Goal: Transaction & Acquisition: Book appointment/travel/reservation

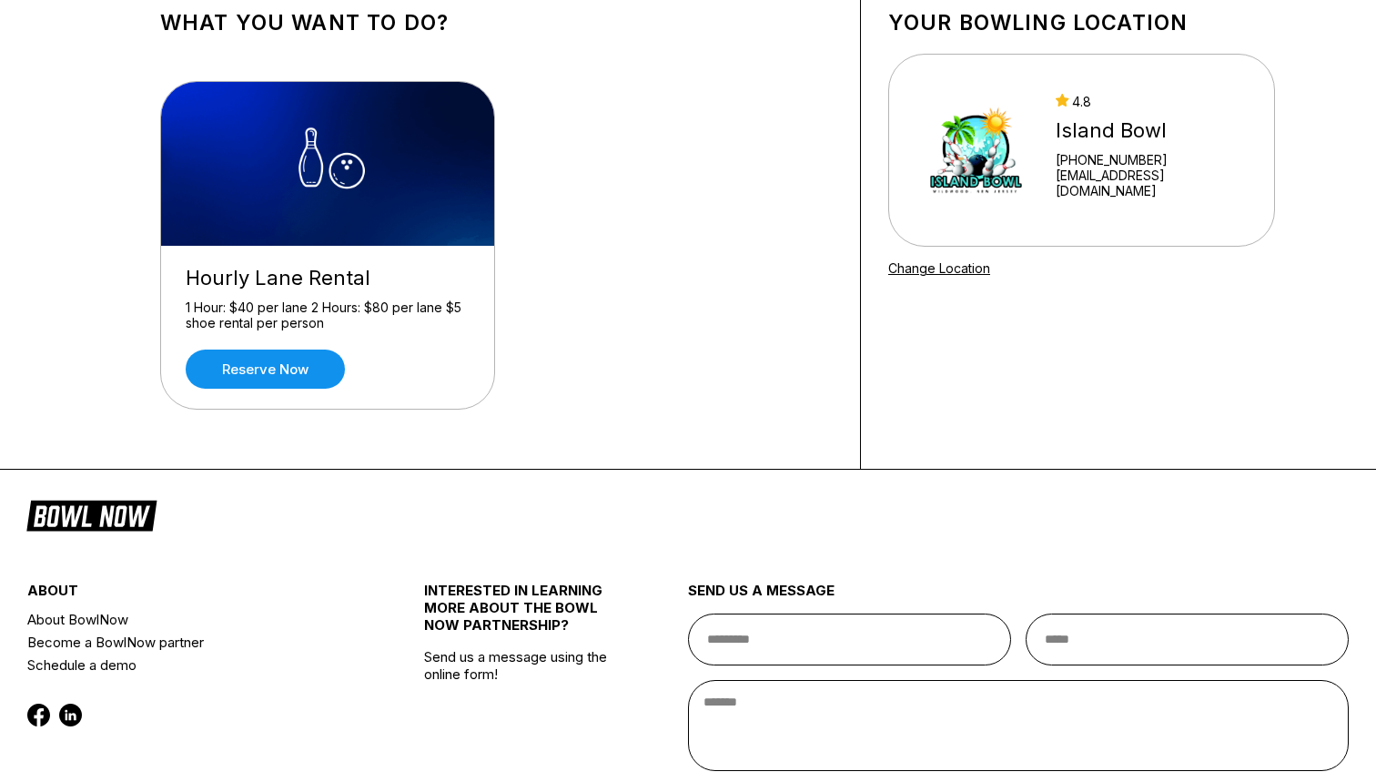
scroll to position [117, 0]
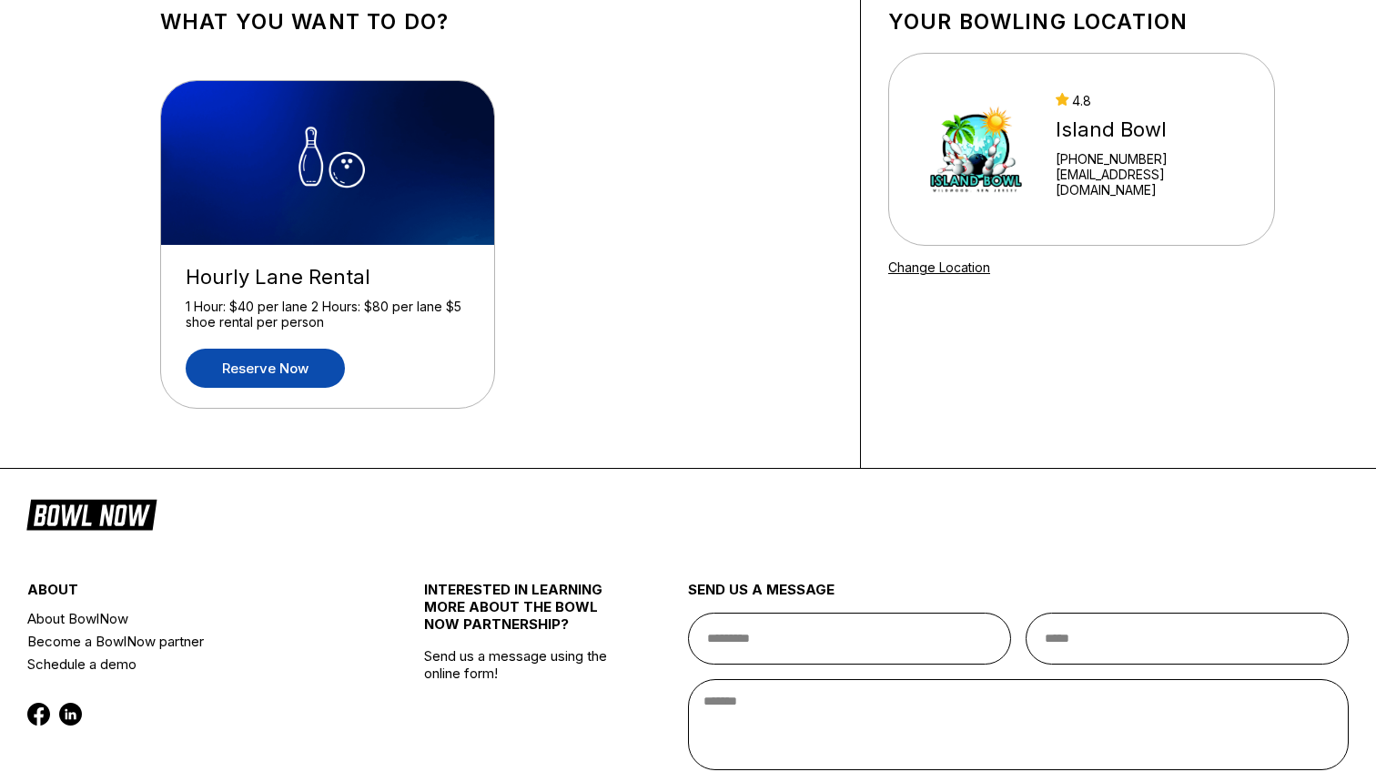
click at [262, 374] on link "Reserve now" at bounding box center [265, 368] width 159 height 39
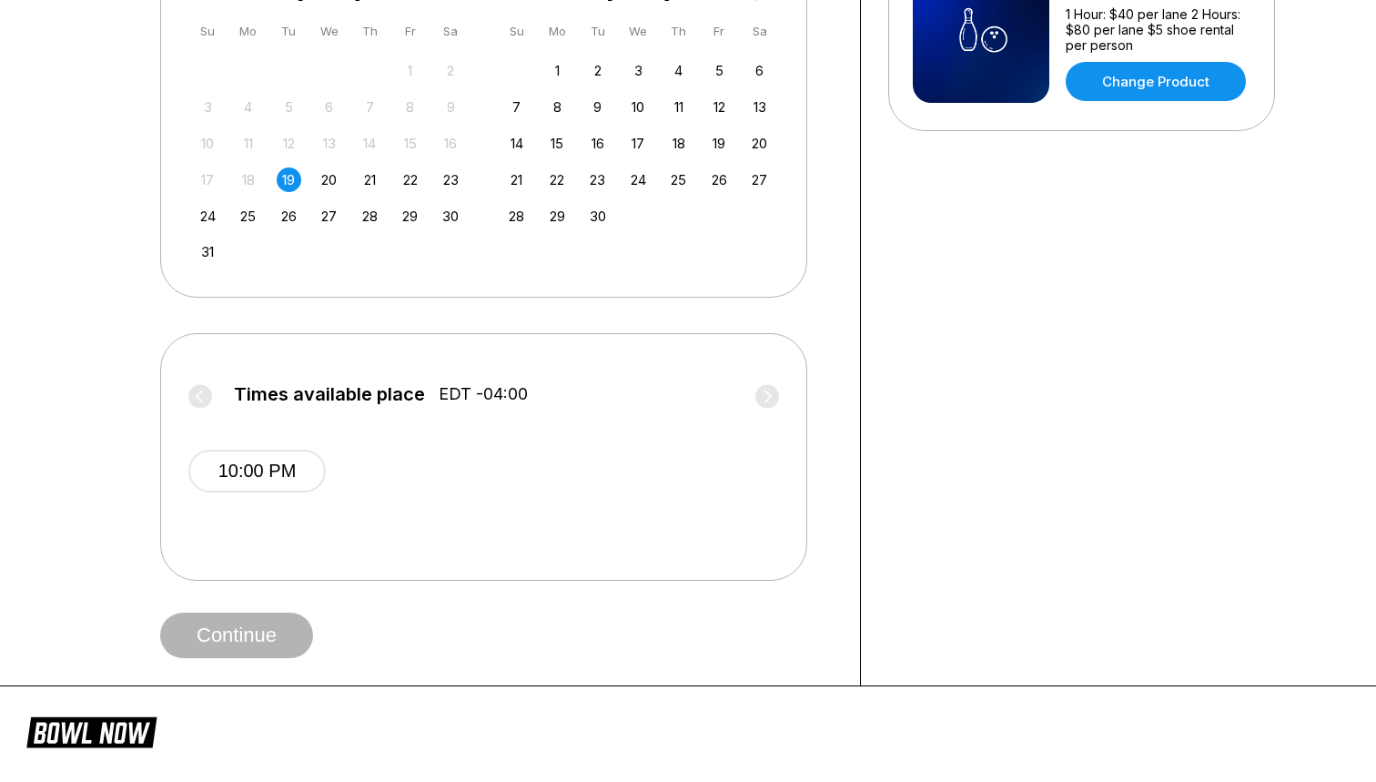
scroll to position [474, 0]
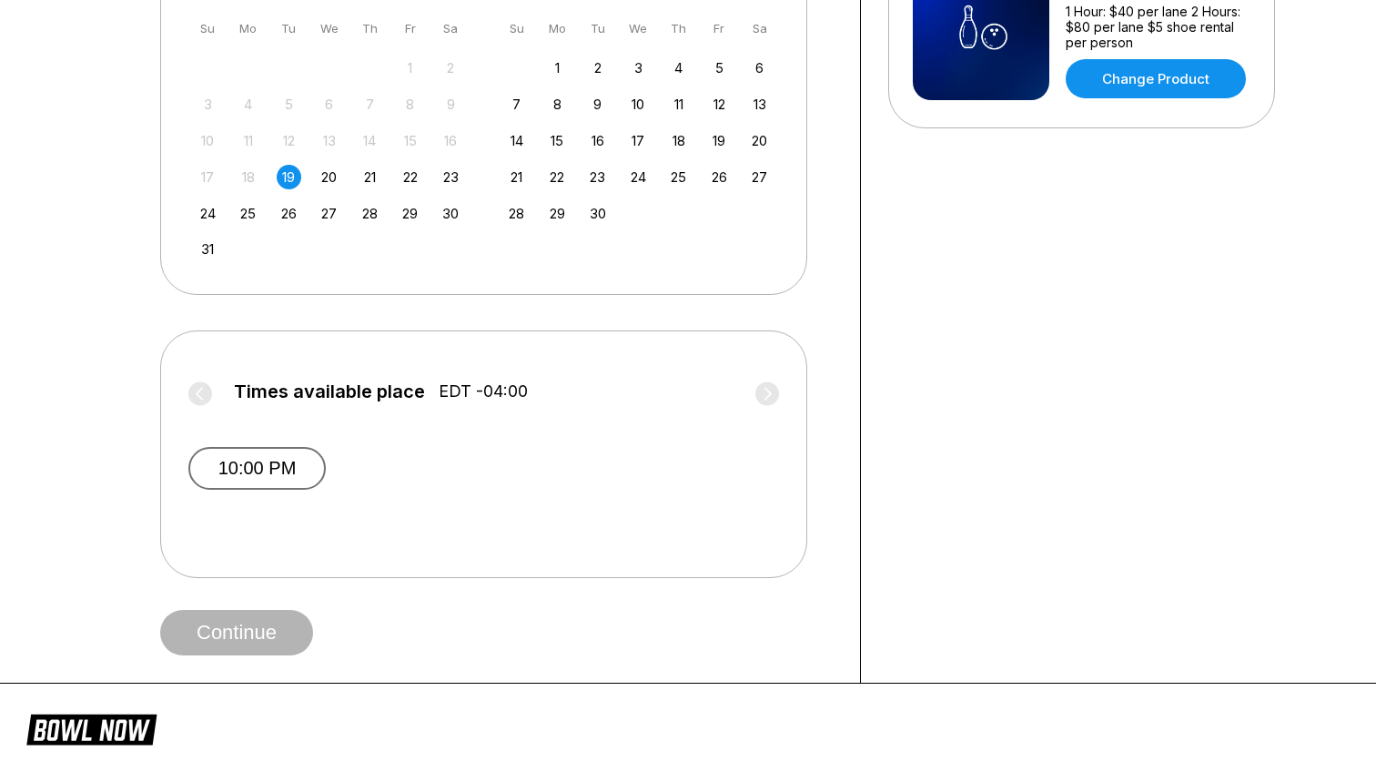
click at [249, 474] on button "10:00 PM" at bounding box center [256, 468] width 137 height 43
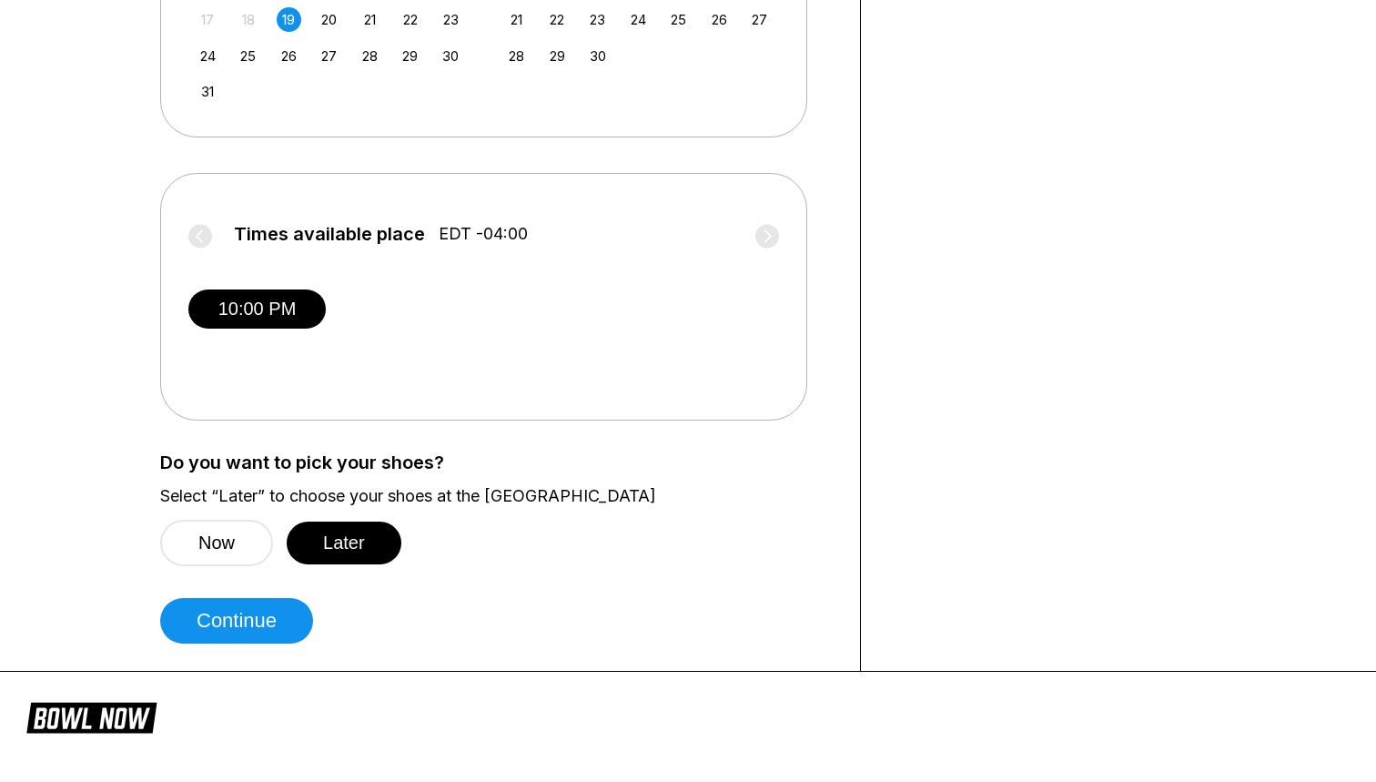
scroll to position [617, 0]
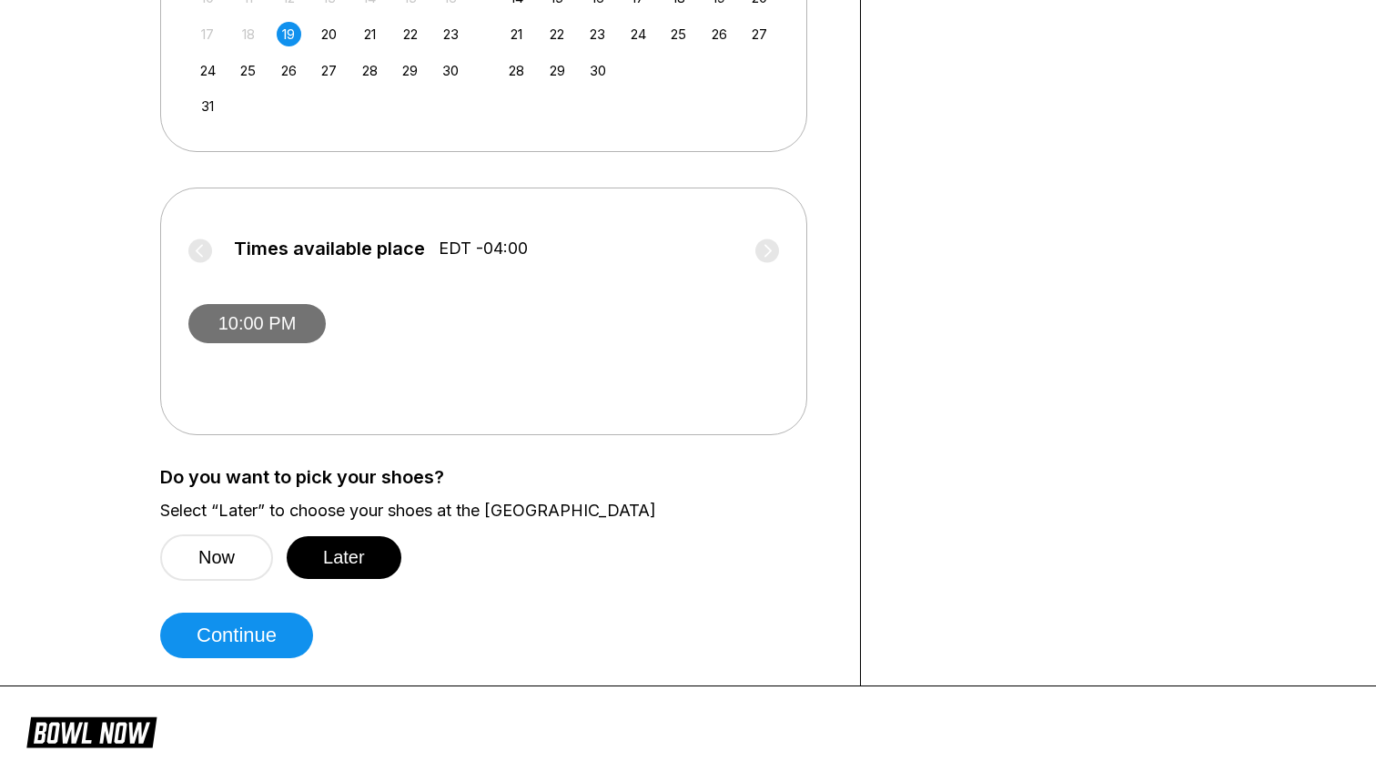
click at [285, 319] on button "10:00 PM" at bounding box center [256, 323] width 137 height 39
click at [269, 319] on button "10:00 PM" at bounding box center [256, 323] width 137 height 39
click at [279, 329] on button "10:00 PM" at bounding box center [256, 323] width 137 height 39
click at [216, 549] on button "Now" at bounding box center [216, 557] width 113 height 46
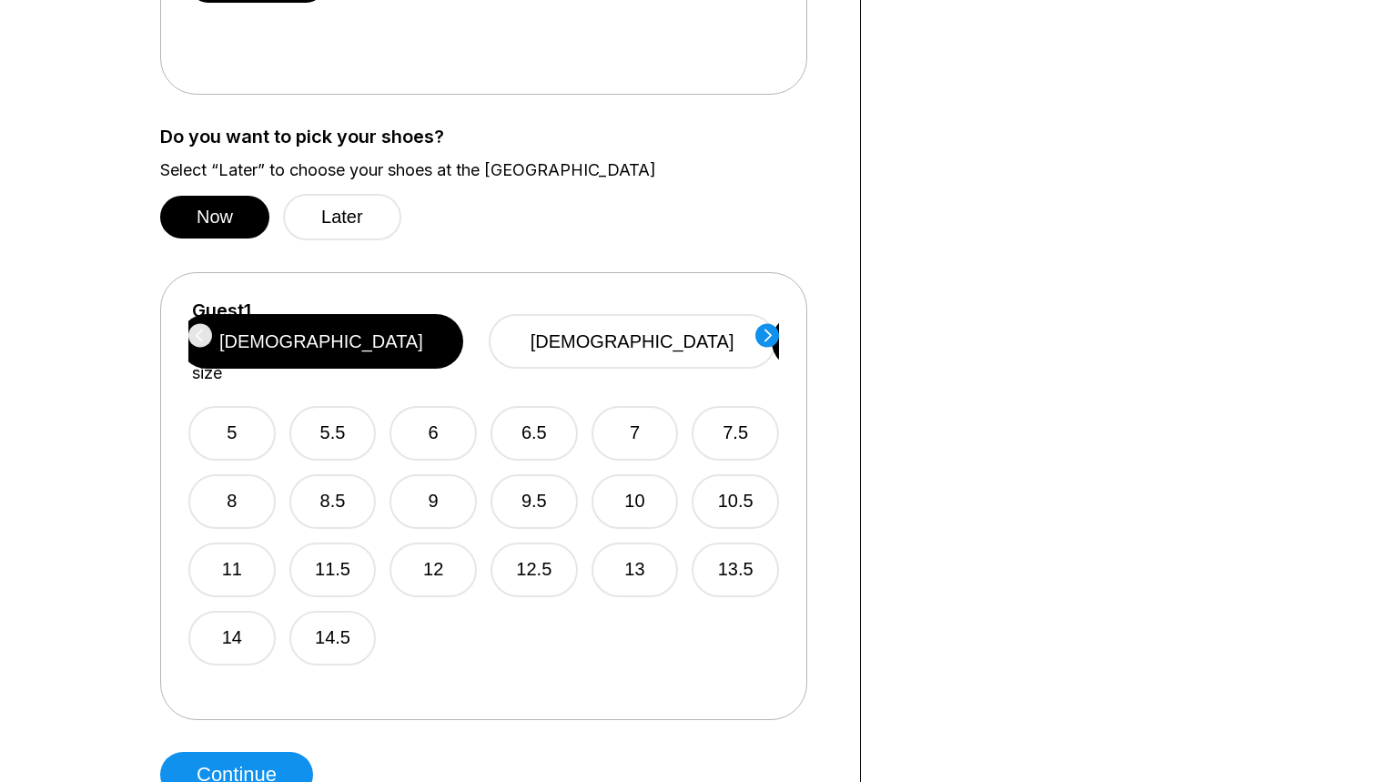
scroll to position [959, 0]
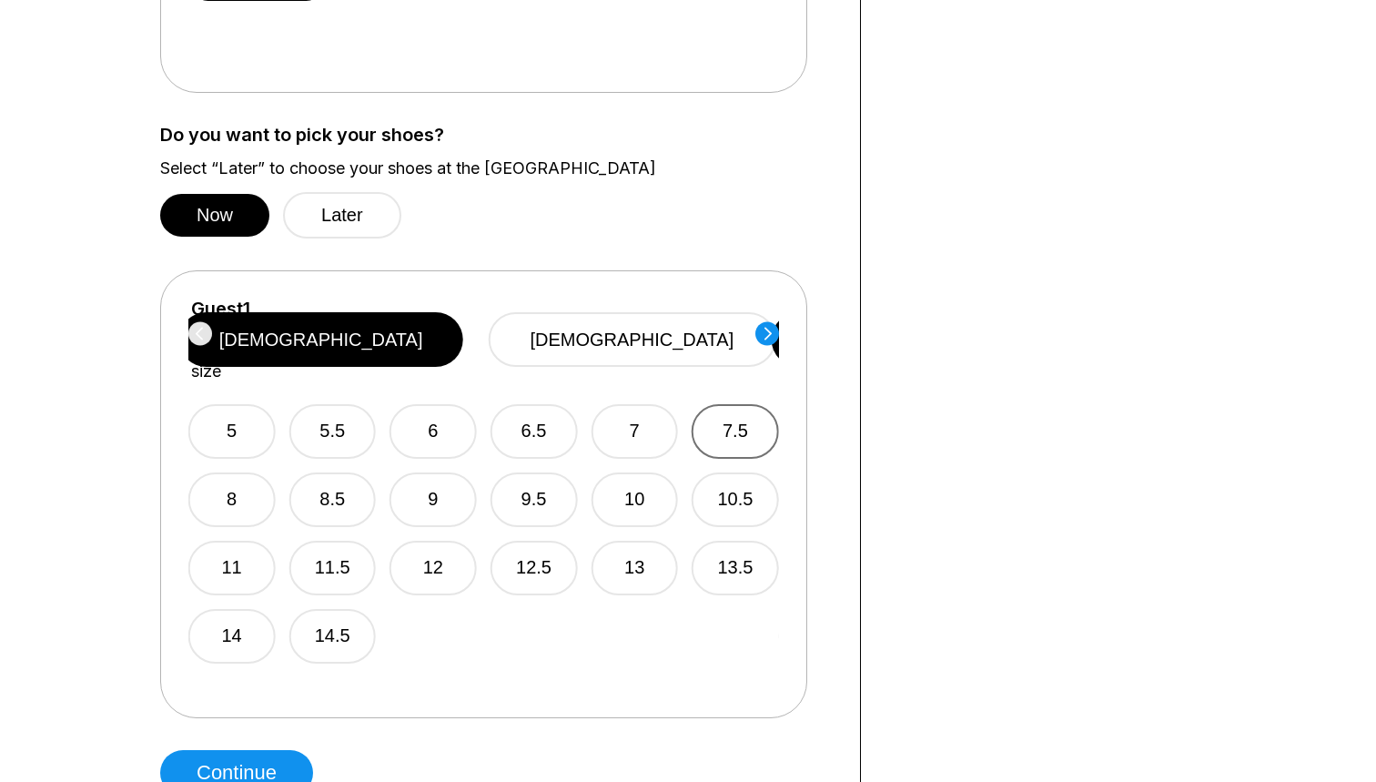
click at [754, 415] on button "7.5" at bounding box center [735, 431] width 87 height 55
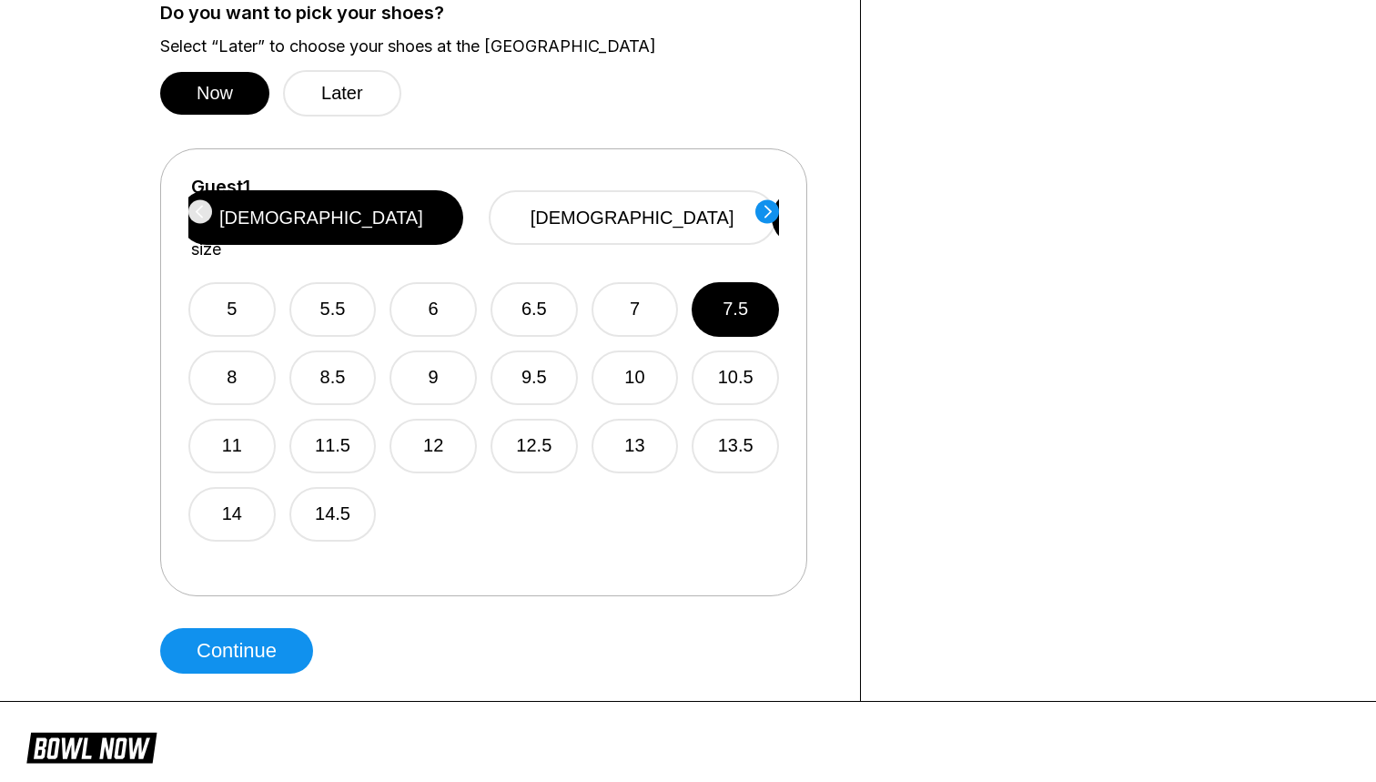
scroll to position [1089, 0]
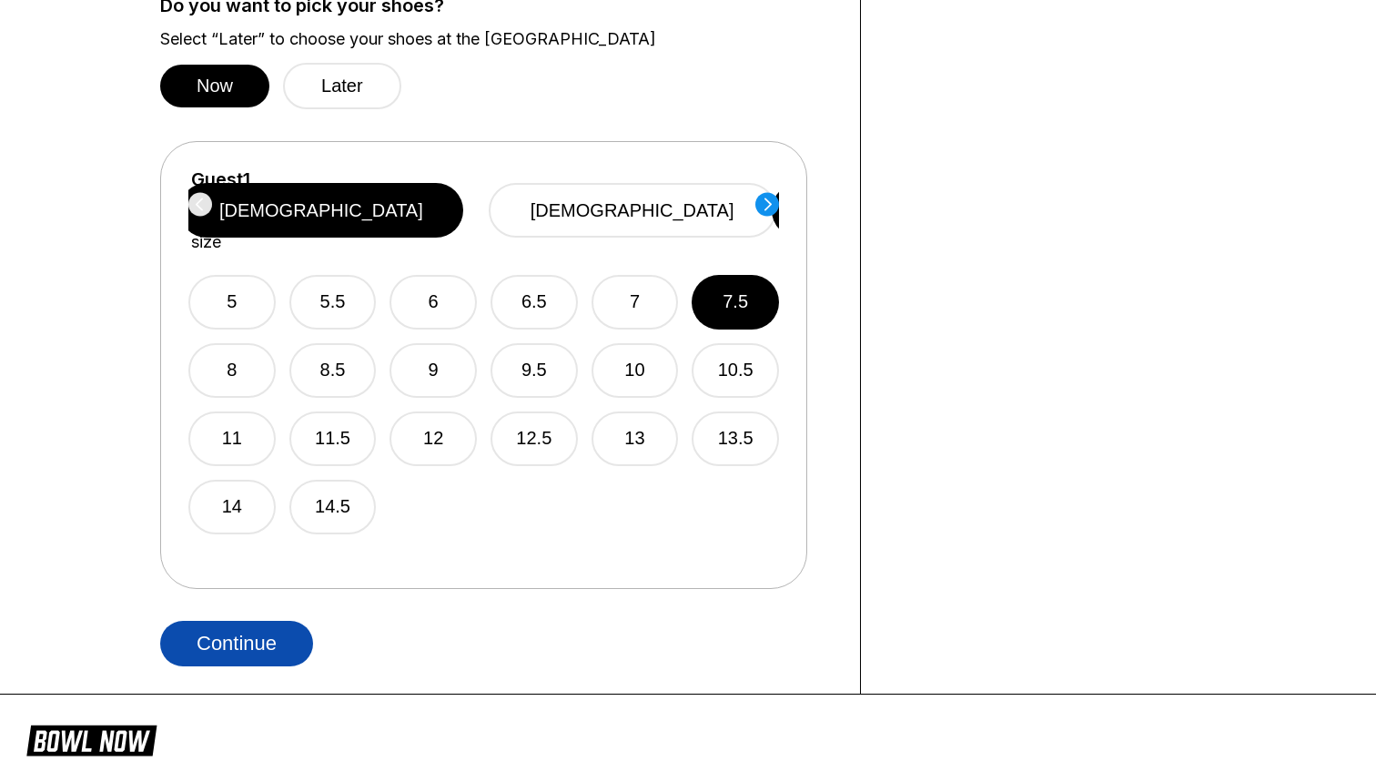
click at [254, 647] on button "Continue" at bounding box center [236, 644] width 153 height 46
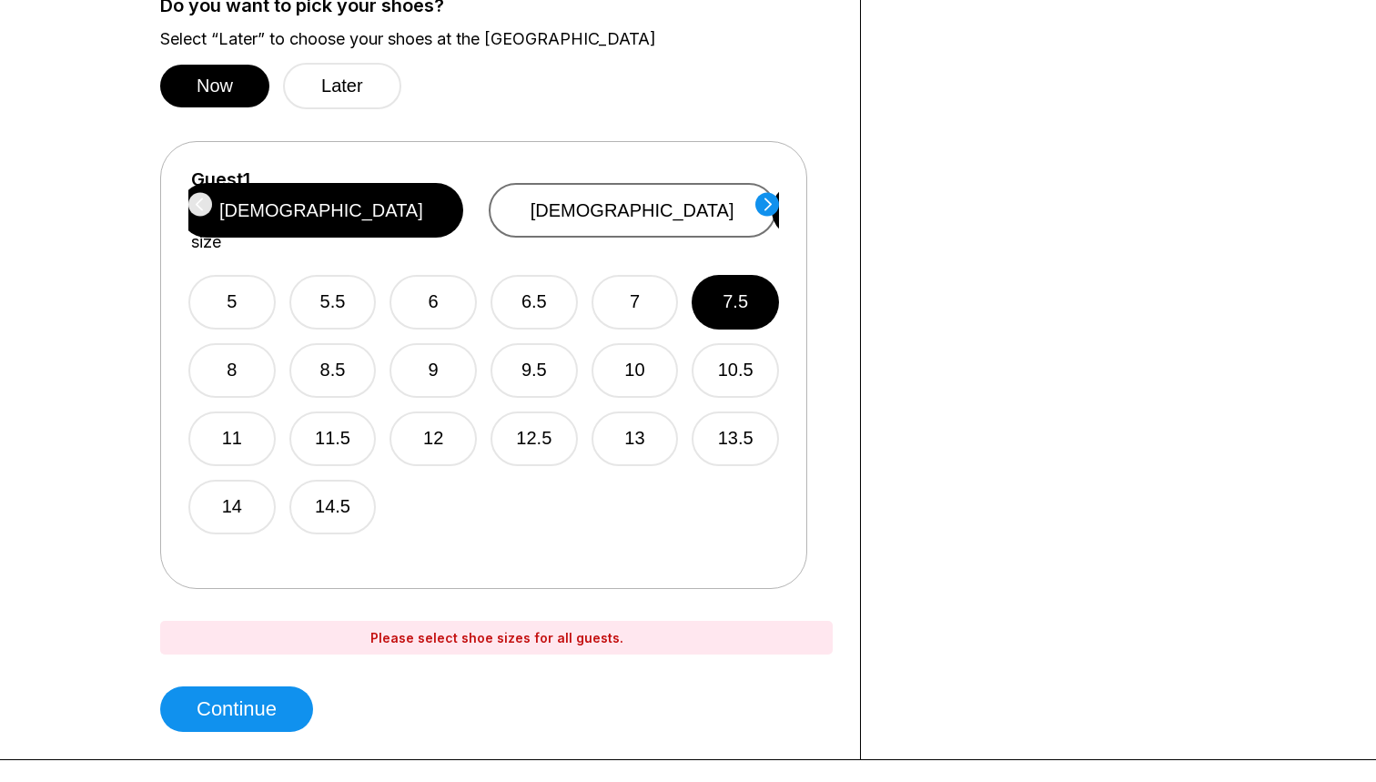
click at [624, 207] on button "female" at bounding box center [633, 210] width 288 height 55
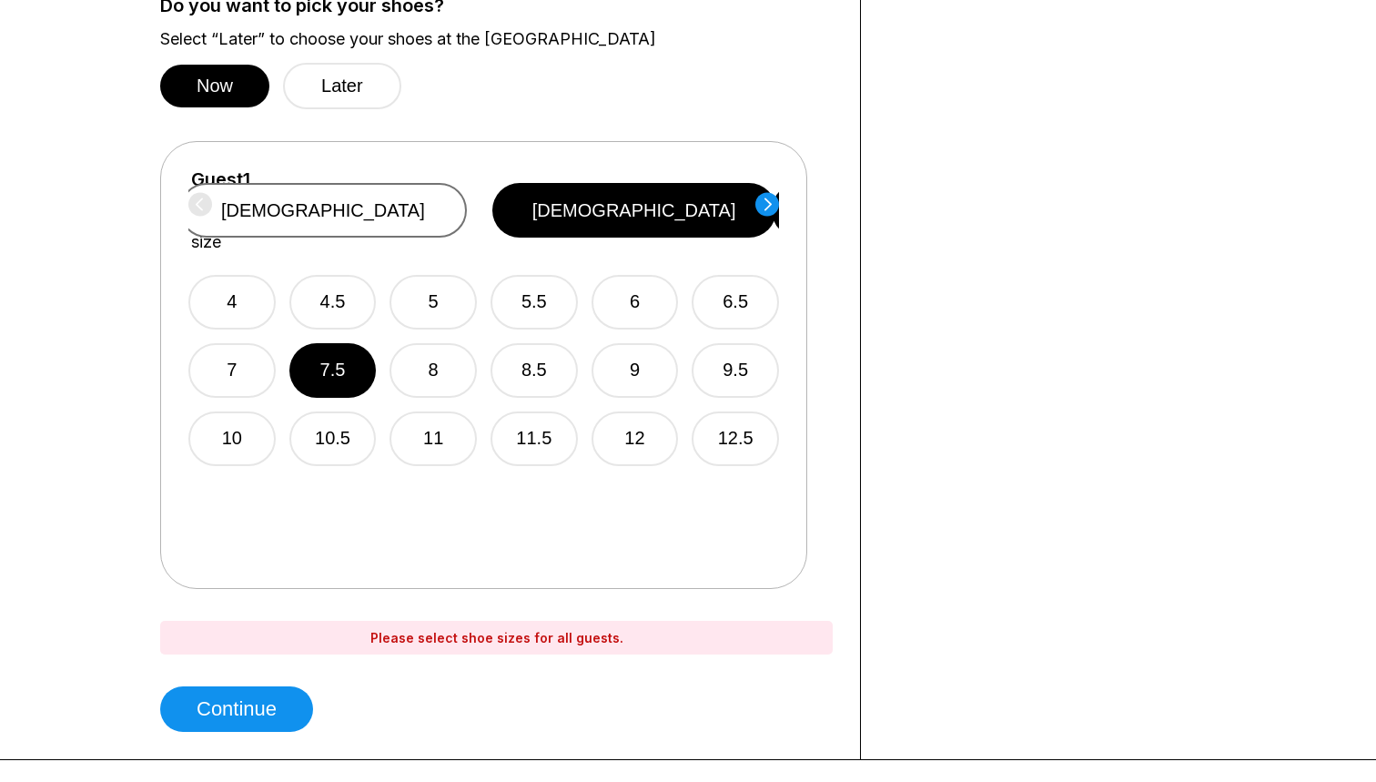
click at [467, 201] on button "male" at bounding box center [323, 210] width 288 height 55
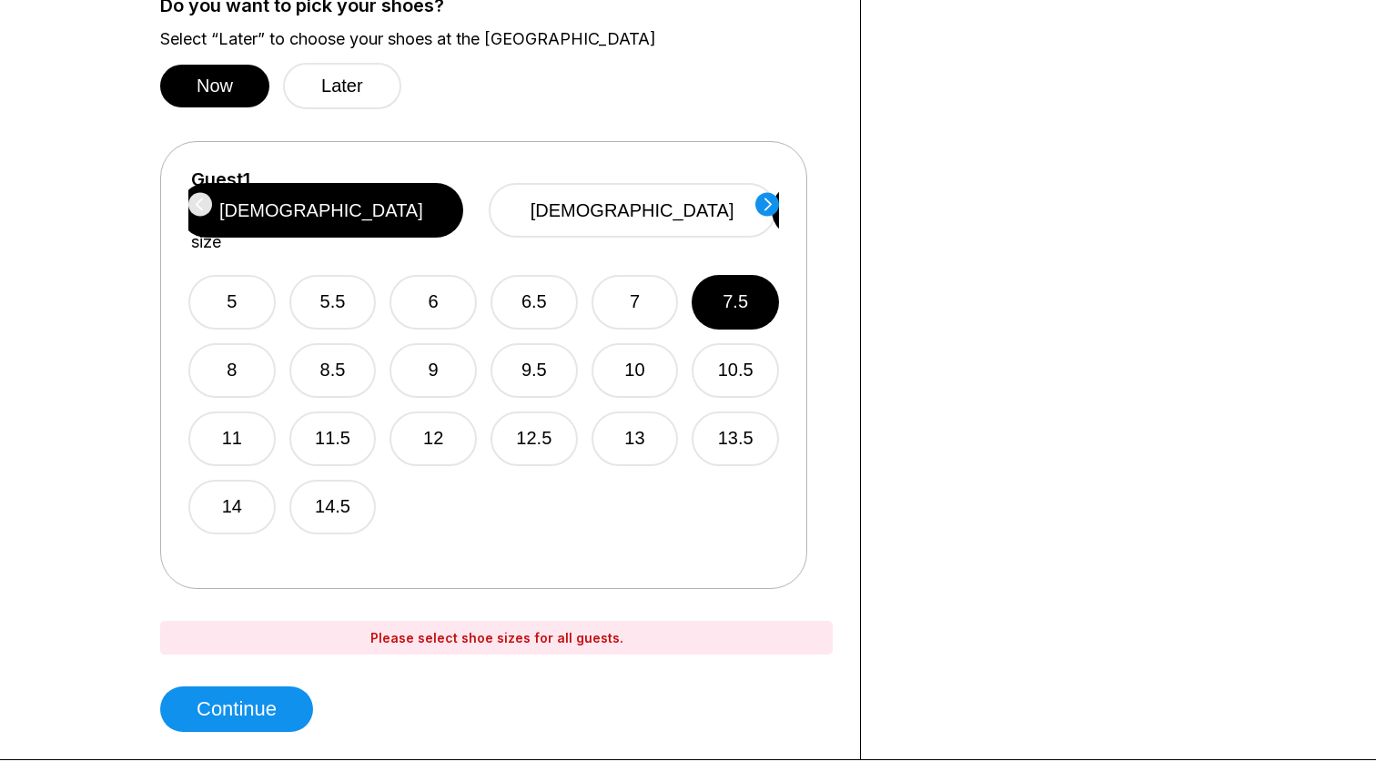
click at [773, 210] on circle at bounding box center [767, 204] width 24 height 24
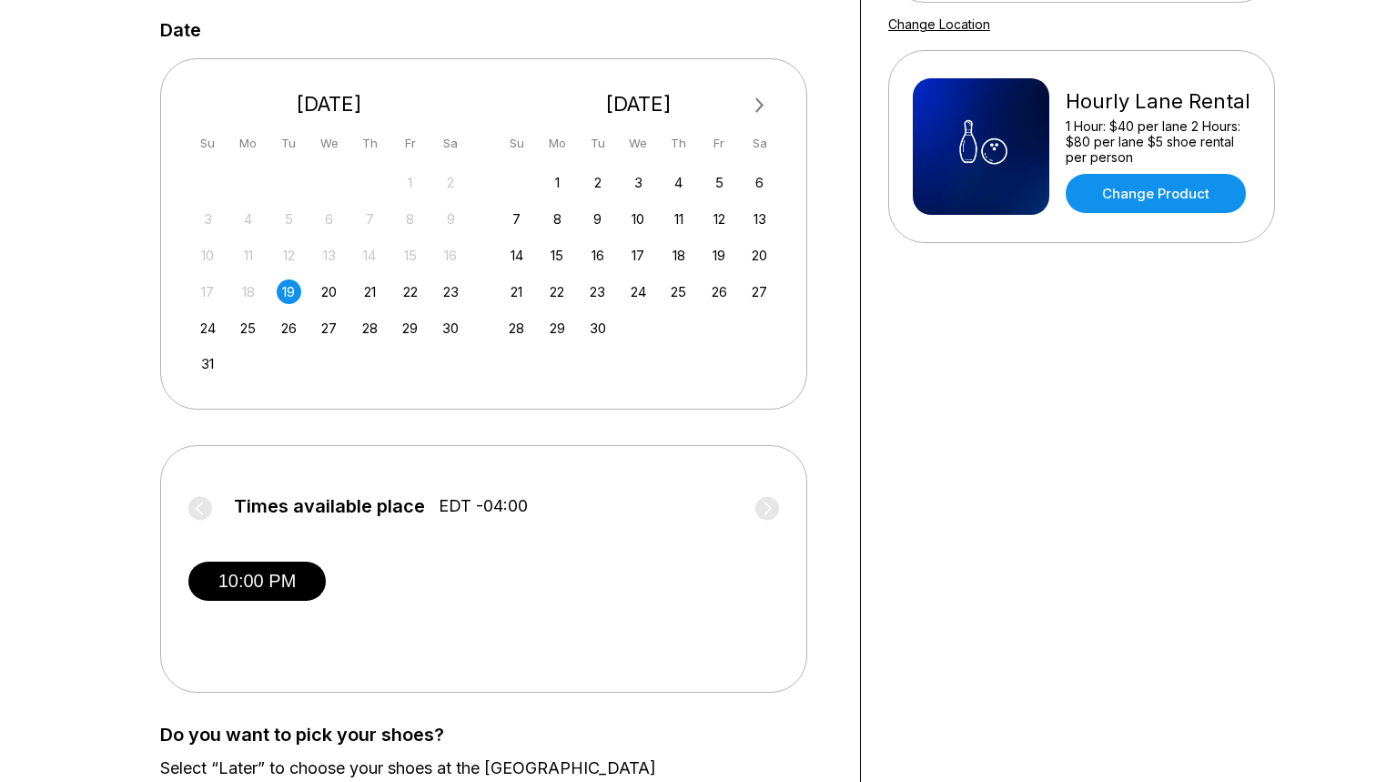
scroll to position [401, 0]
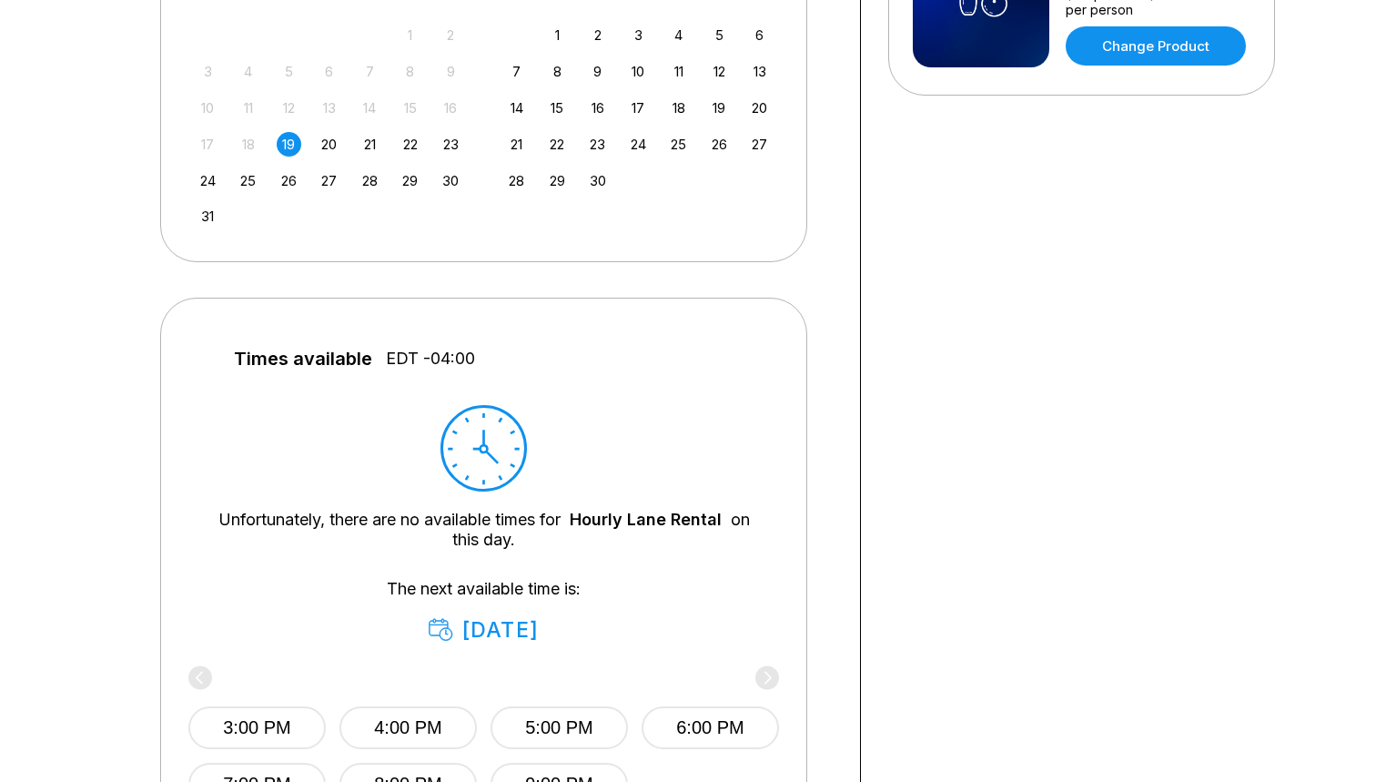
scroll to position [456, 0]
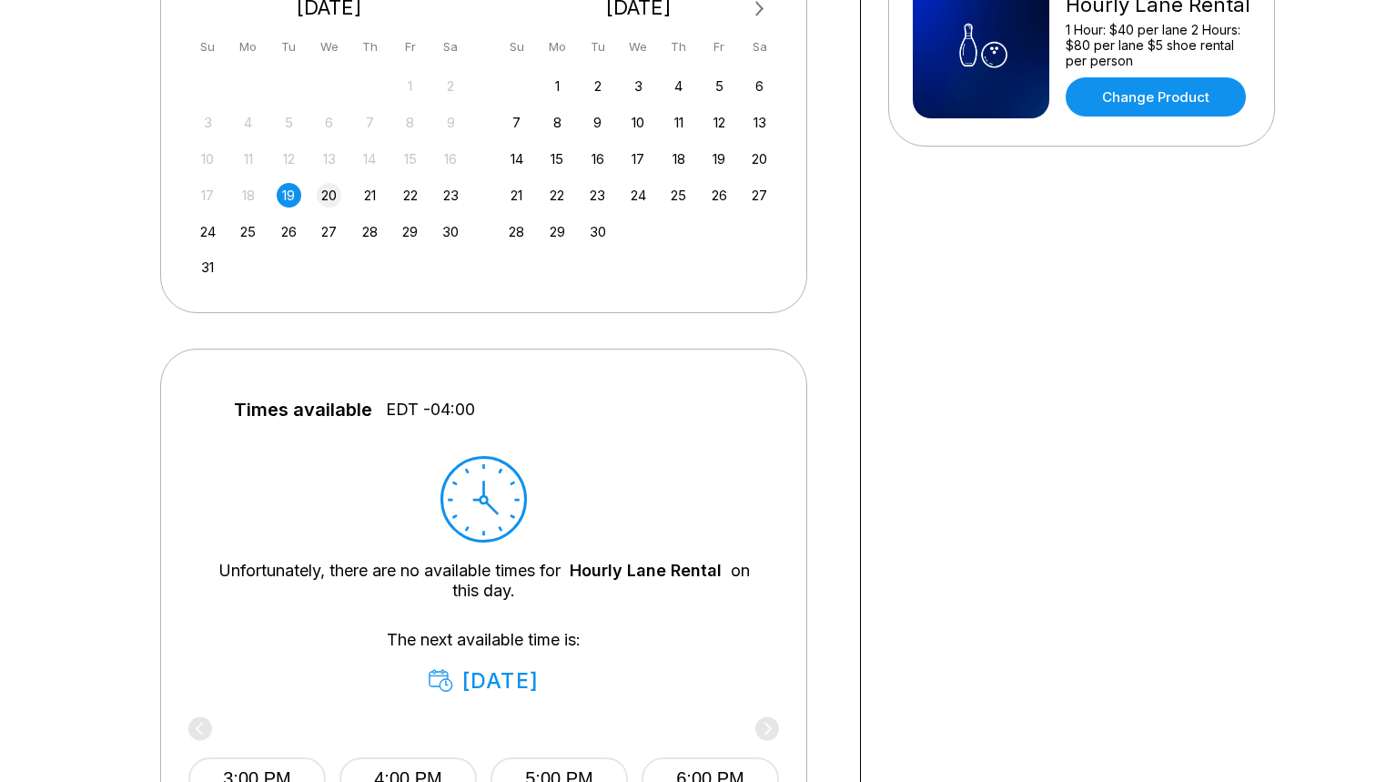
click at [333, 200] on div "20" at bounding box center [329, 195] width 25 height 25
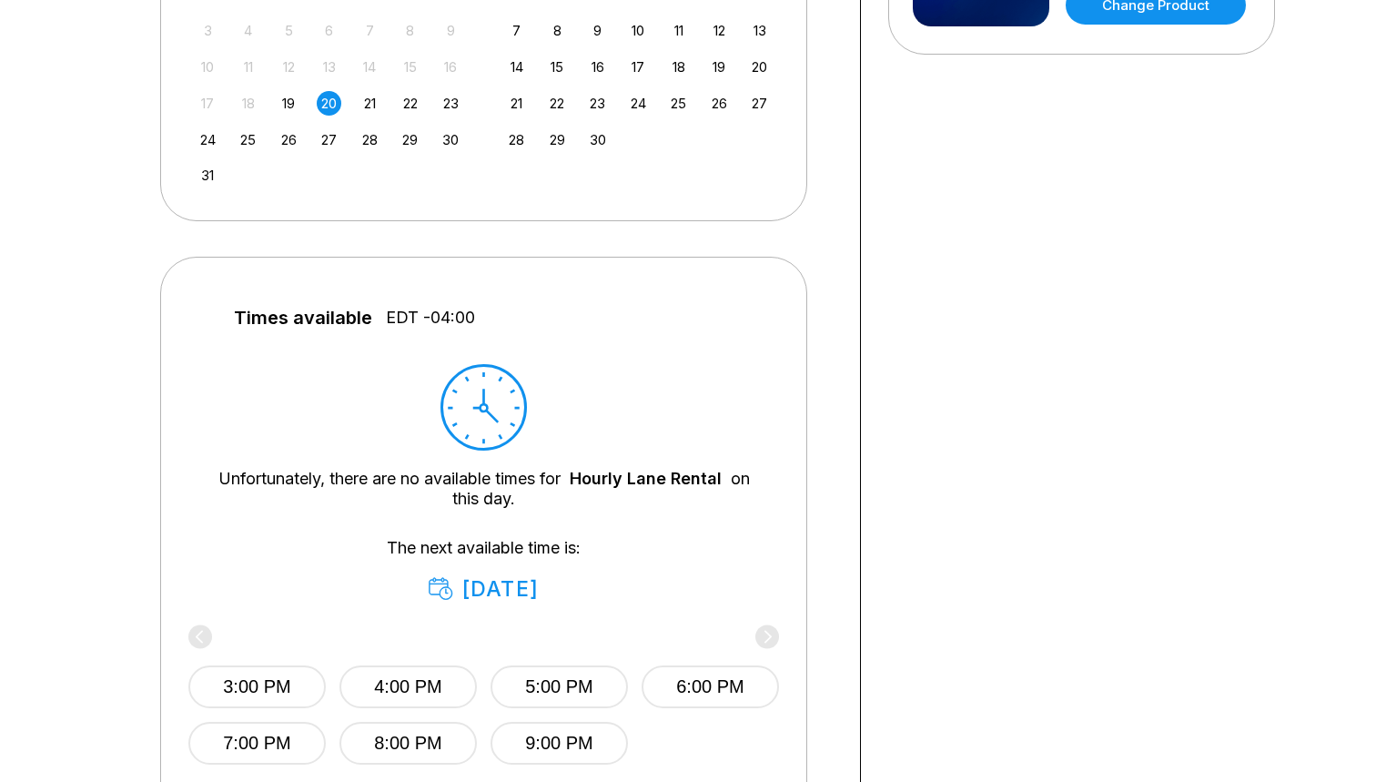
scroll to position [542, 0]
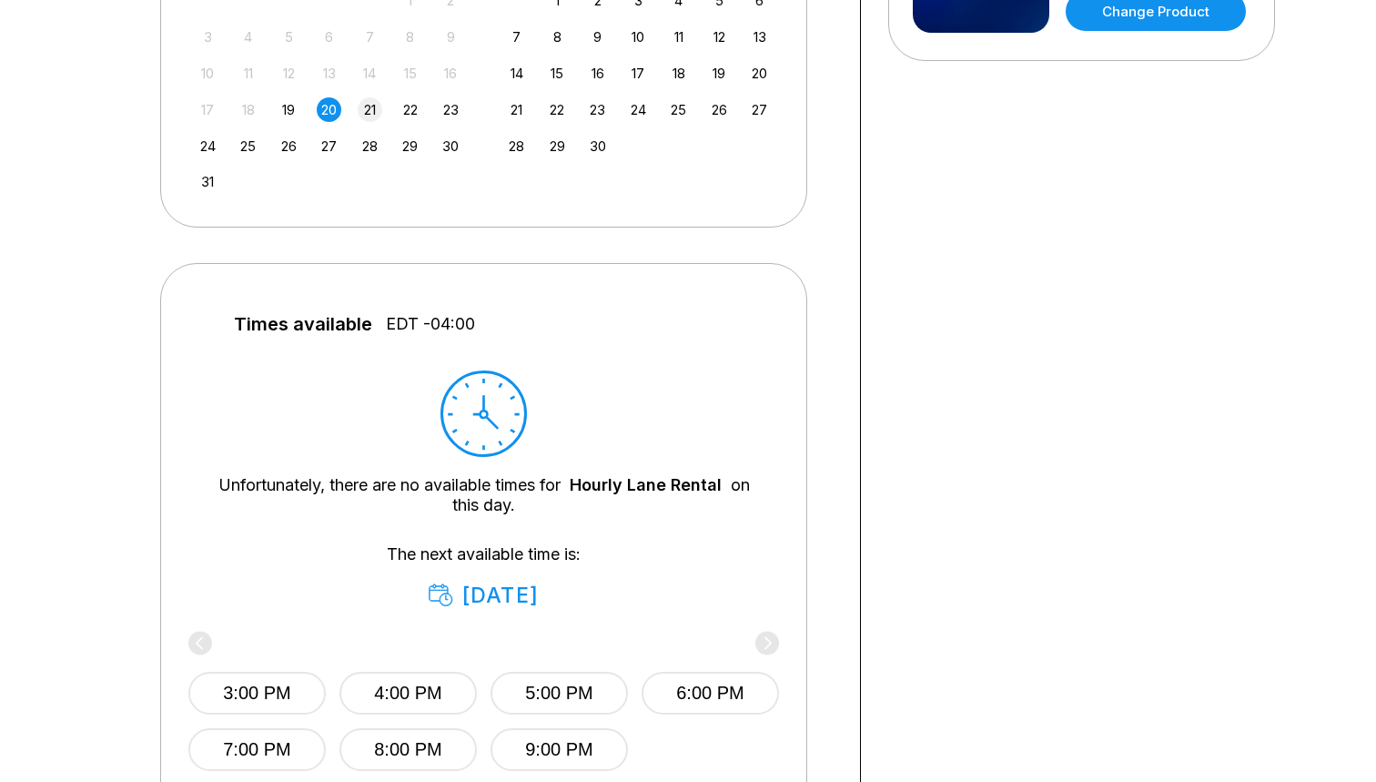
click at [369, 113] on div "21" at bounding box center [370, 109] width 25 height 25
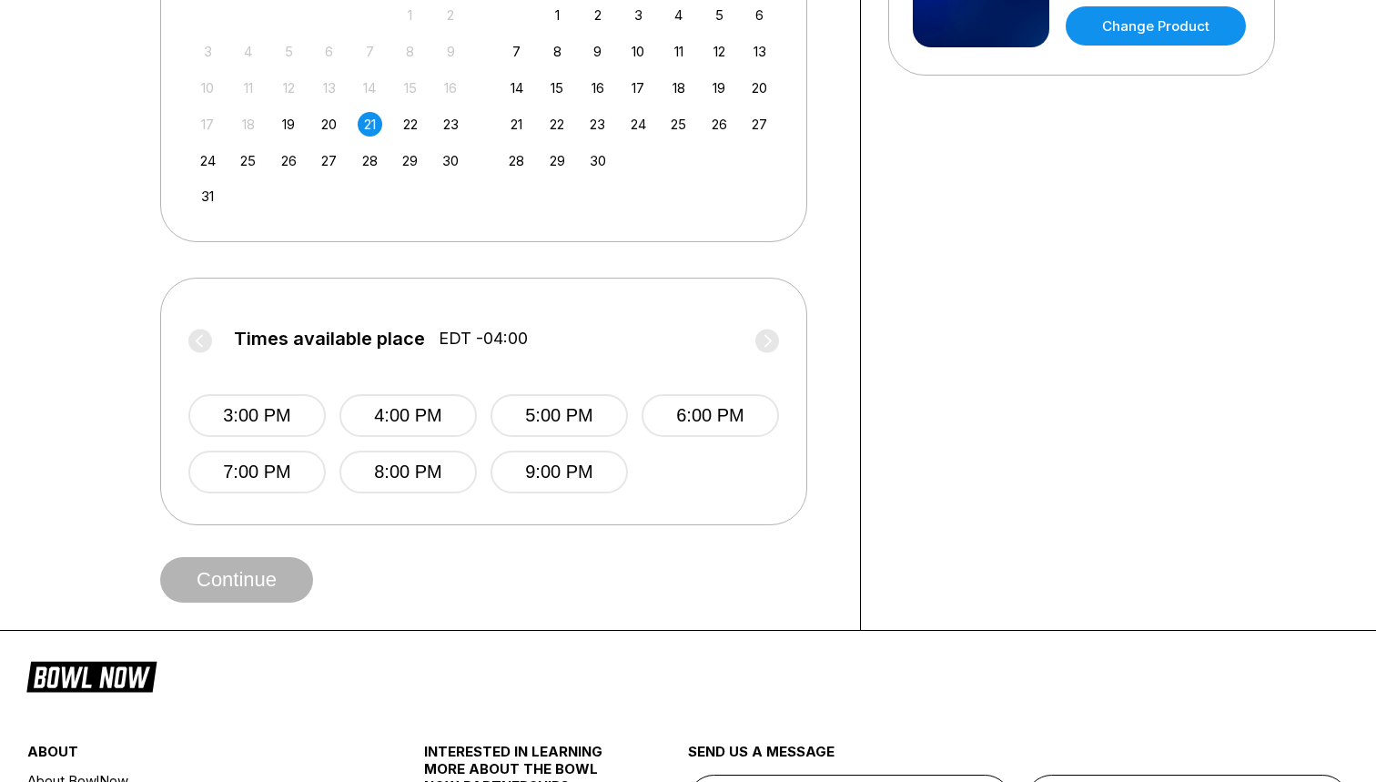
scroll to position [500, 0]
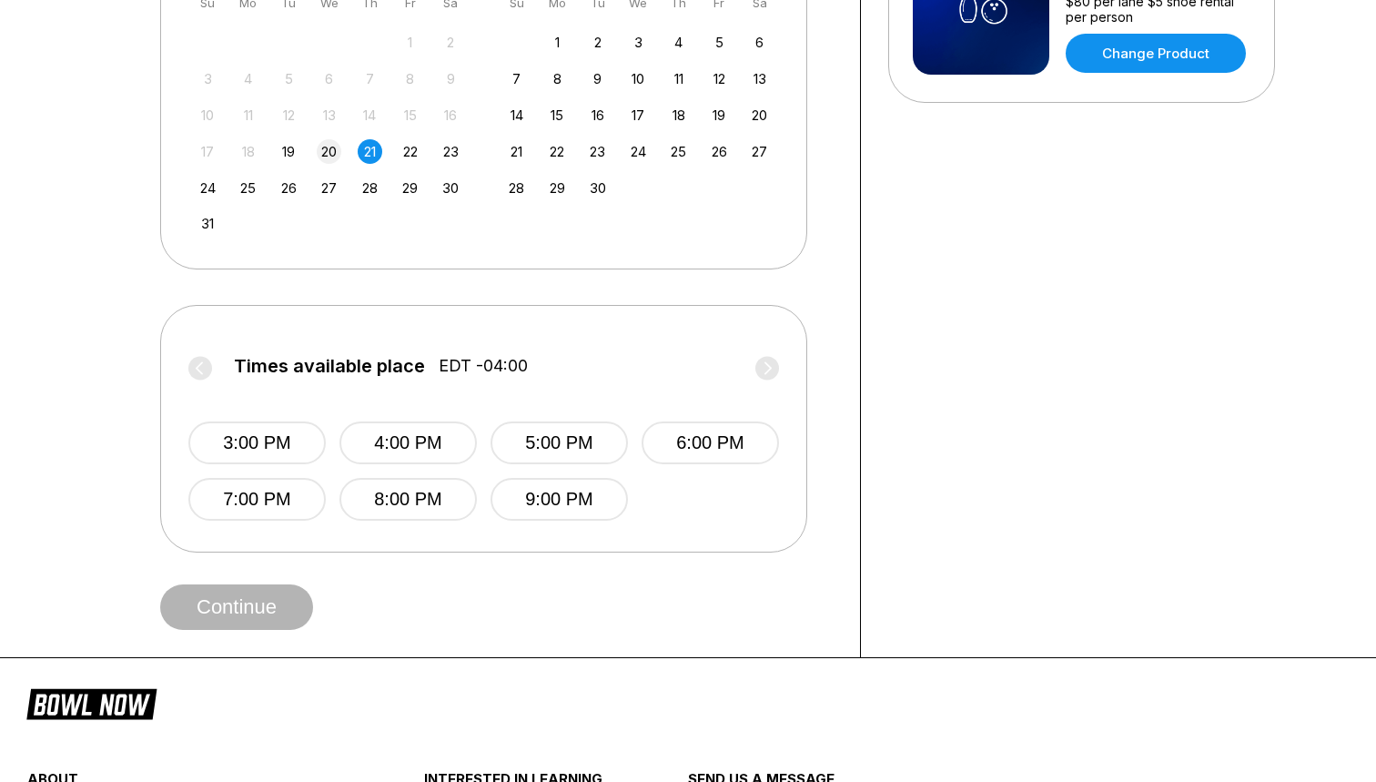
click at [334, 159] on div "20" at bounding box center [329, 151] width 25 height 25
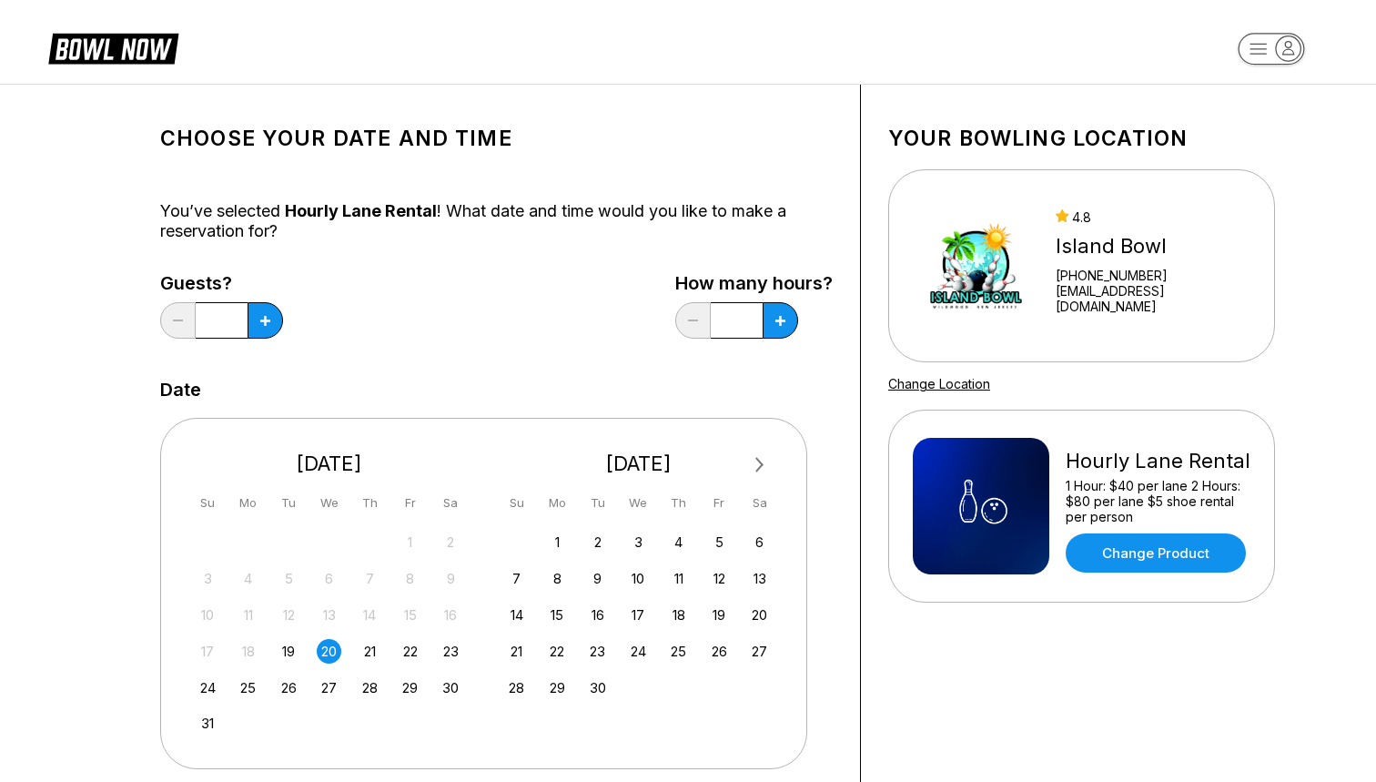
scroll to position [0, 0]
